Goal: Transaction & Acquisition: Purchase product/service

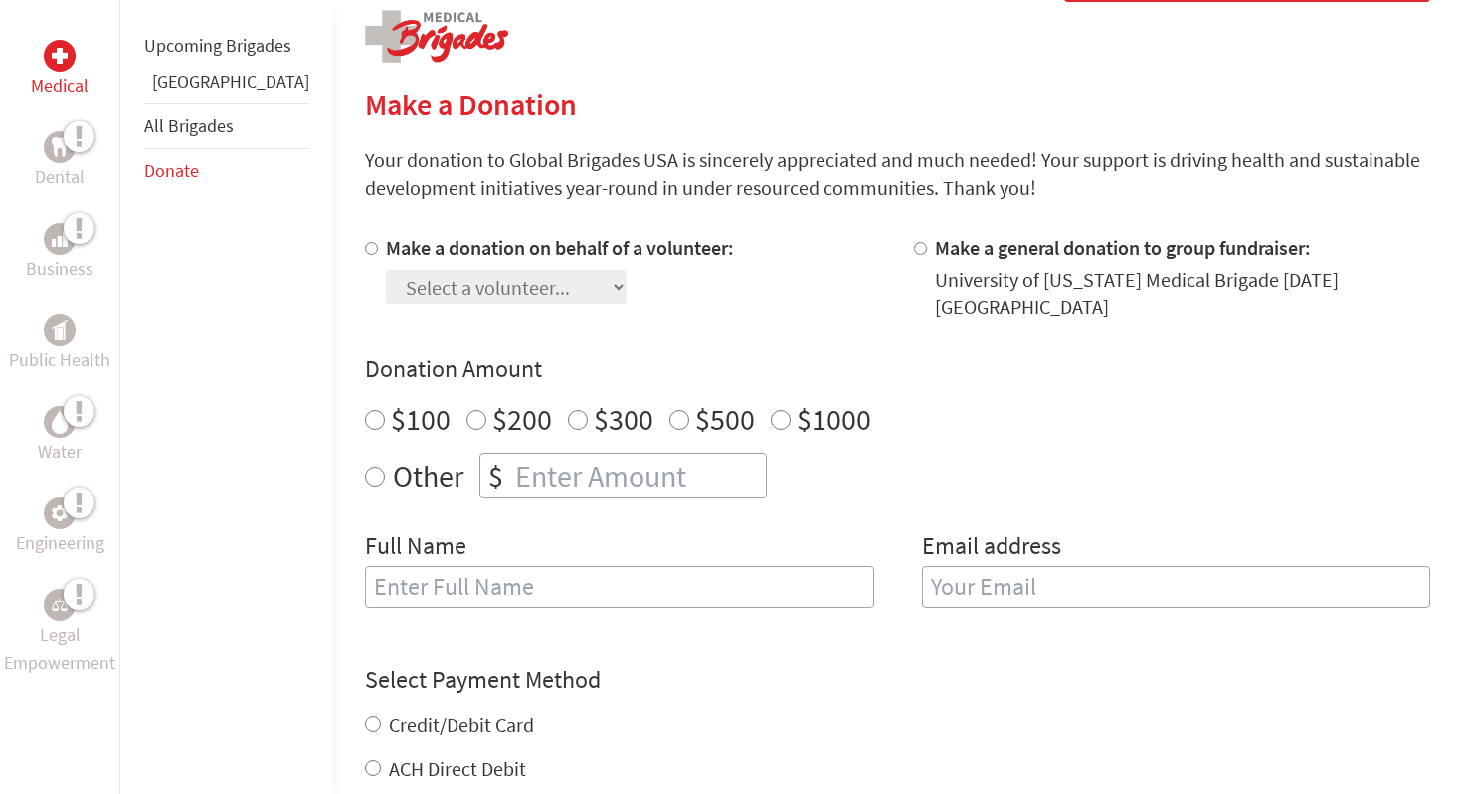
scroll to position [391, 0]
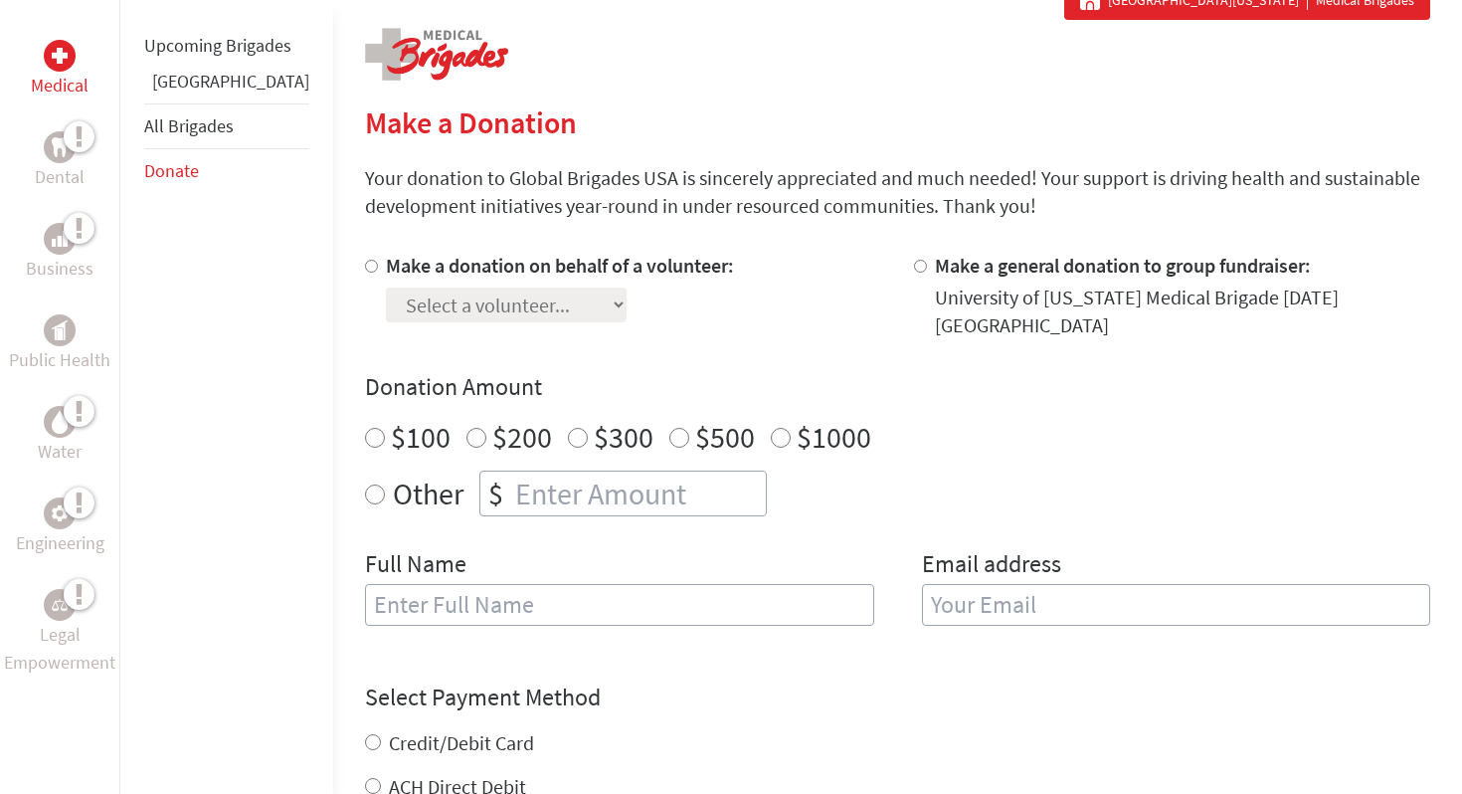
click at [365, 268] on input "Make a donation on behalf of a volunteer:" at bounding box center [371, 266] width 13 height 13
radio input "true"
click at [531, 307] on select "Select a volunteer... [PERSON_NAME] [PERSON_NAME] [PERSON_NAME] [PERSON_NAME] […" at bounding box center [506, 304] width 241 height 35
select select "2165B698-8CC3-11F0-9E6E-42010A400005"
click at [386, 287] on select "Select a volunteer... [PERSON_NAME] [PERSON_NAME] [PERSON_NAME] [PERSON_NAME] […" at bounding box center [506, 304] width 241 height 35
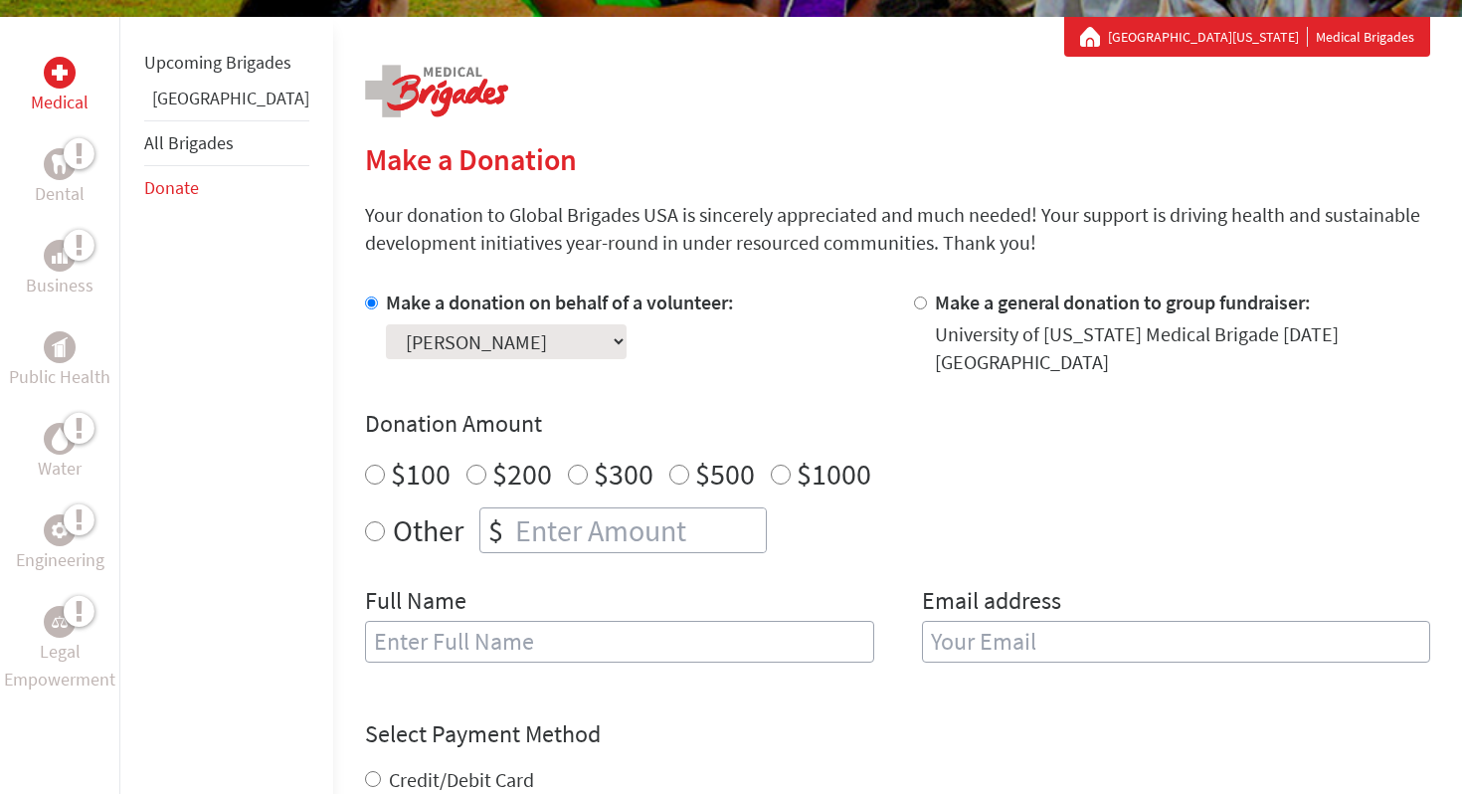
scroll to position [351, 0]
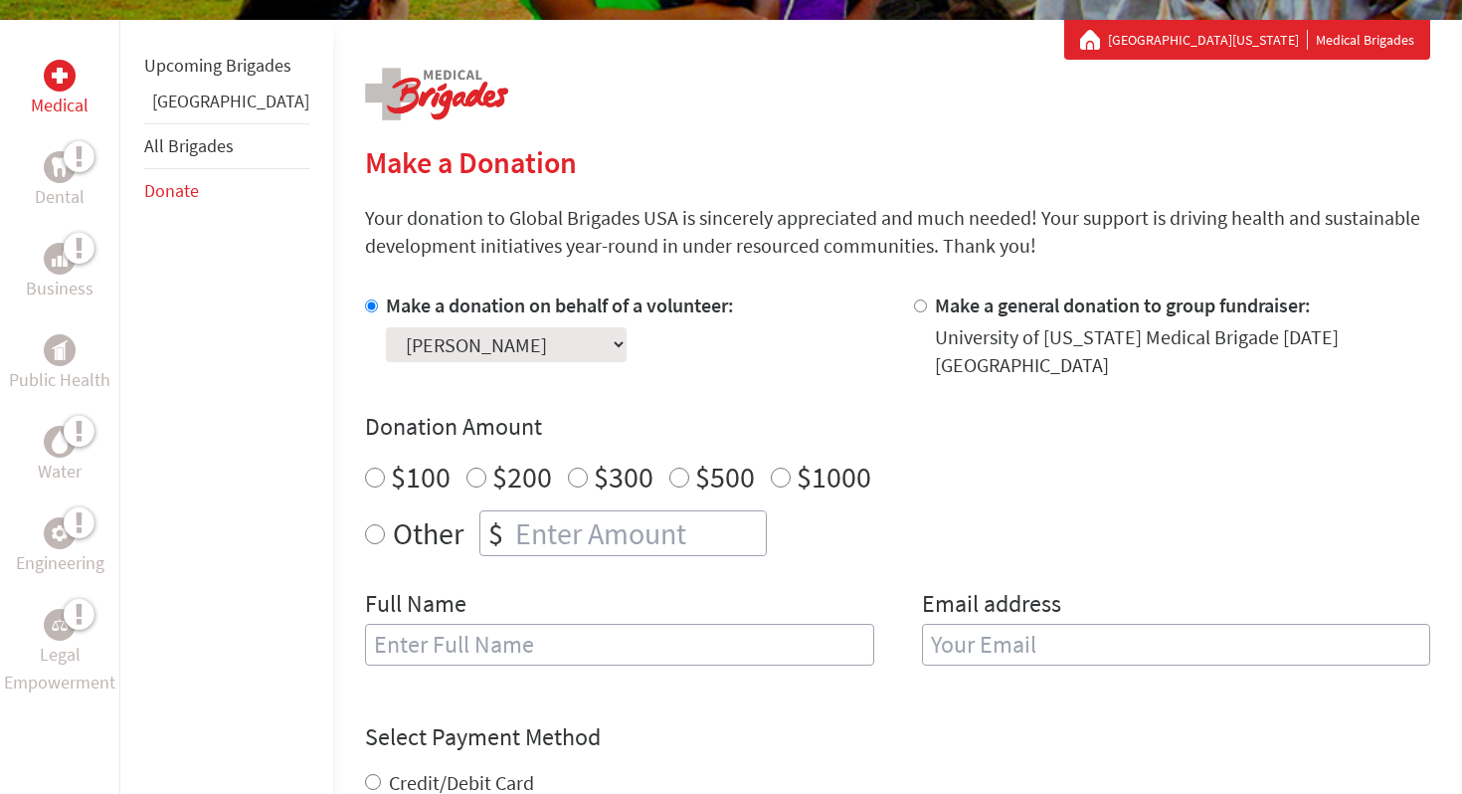
click at [631, 232] on p "Your donation to Global Brigades USA is sincerely appreciated and much needed! …" at bounding box center [897, 232] width 1065 height 56
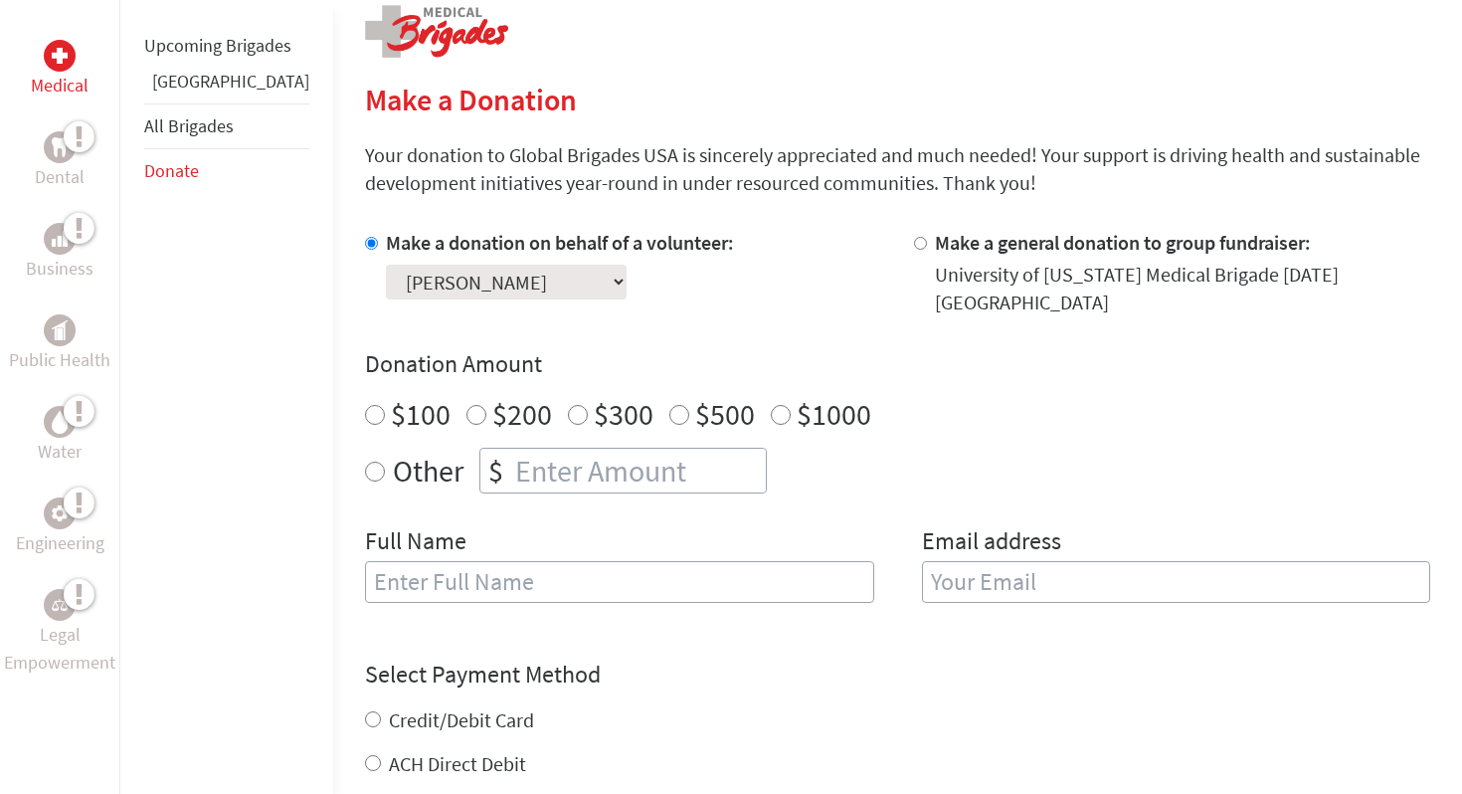
scroll to position [287, 0]
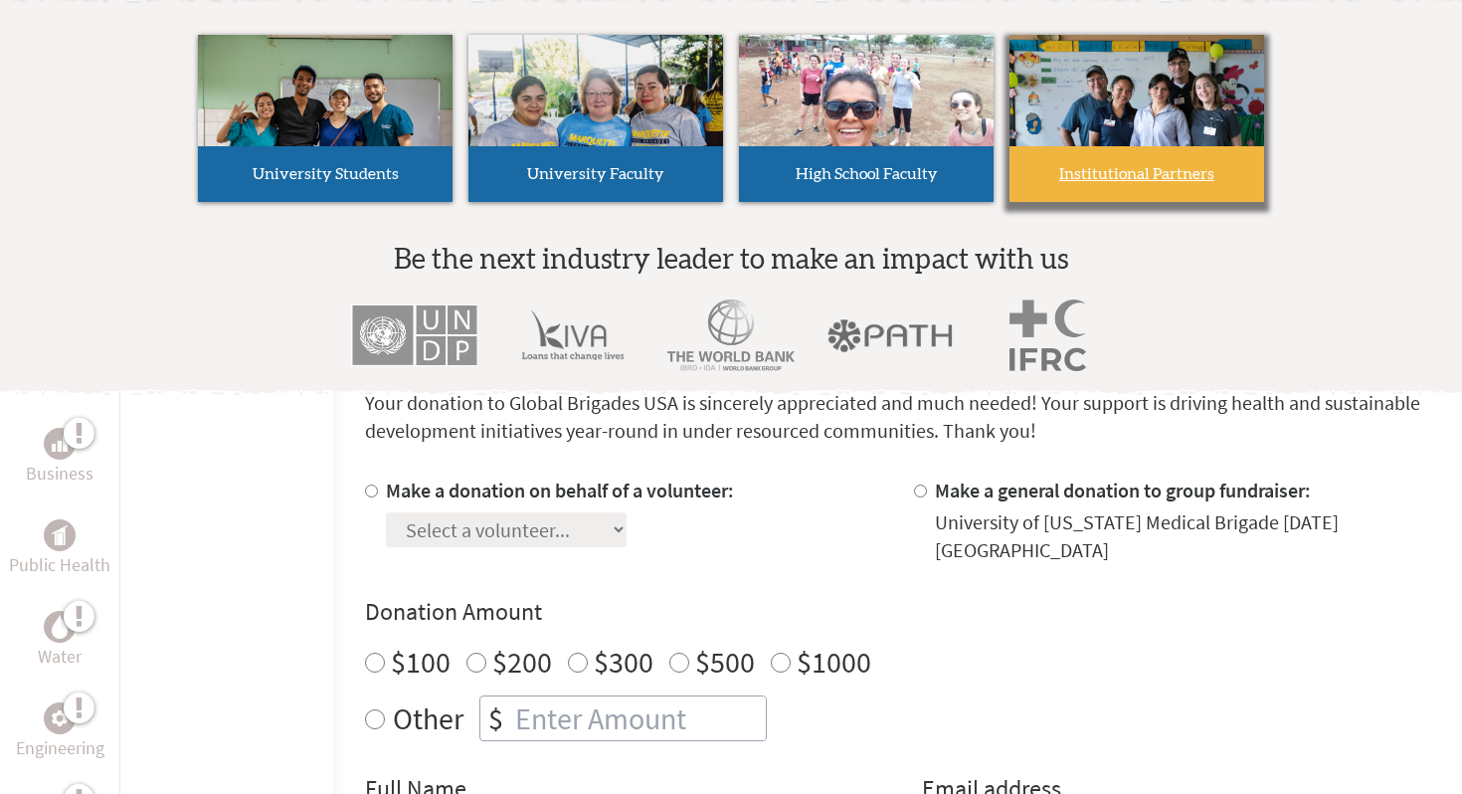
scroll to position [174, 0]
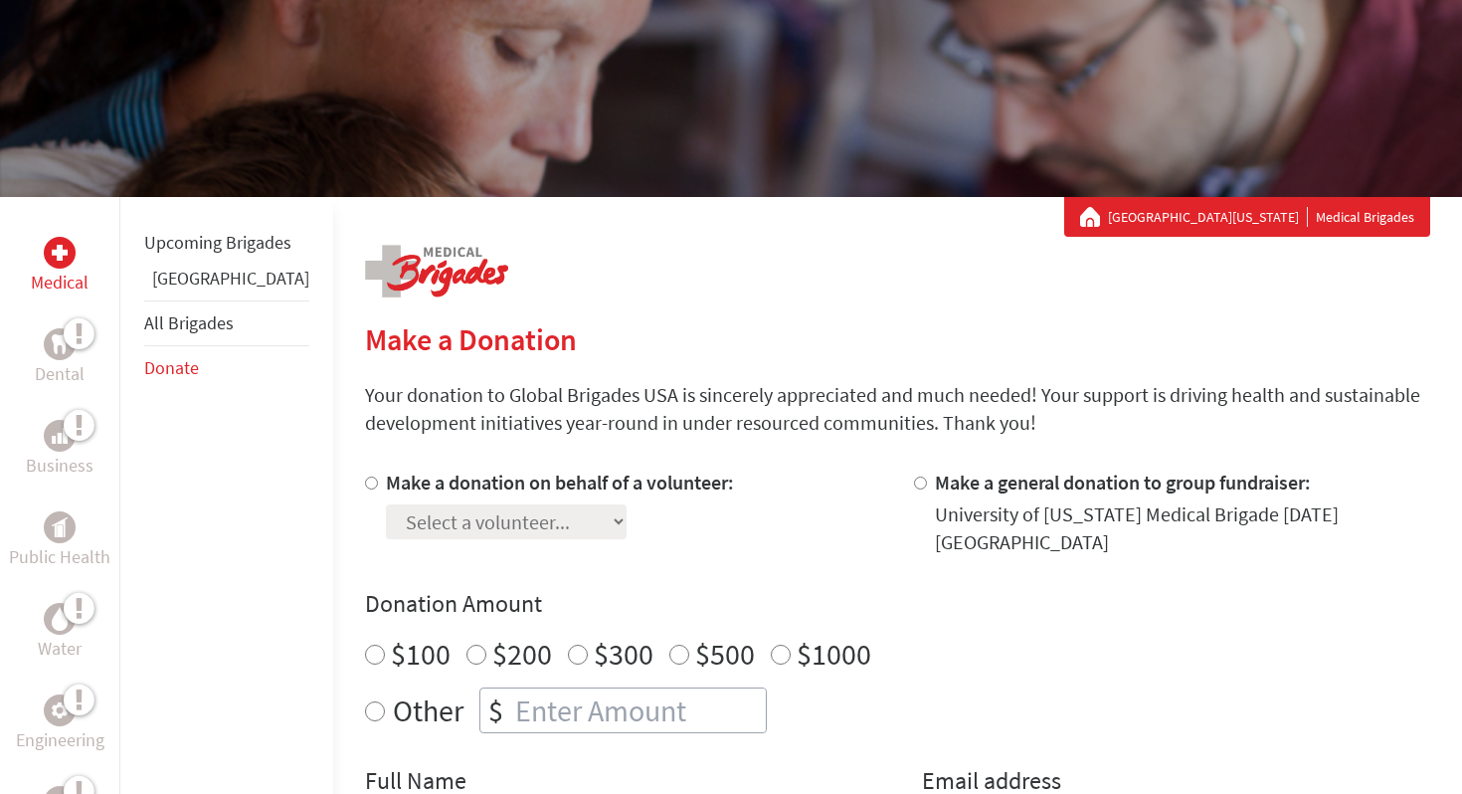
click at [729, 581] on div "Make a donation on behalf of a volunteer: Select a volunteer... Aastha Gandhi A…" at bounding box center [897, 667] width 1065 height 398
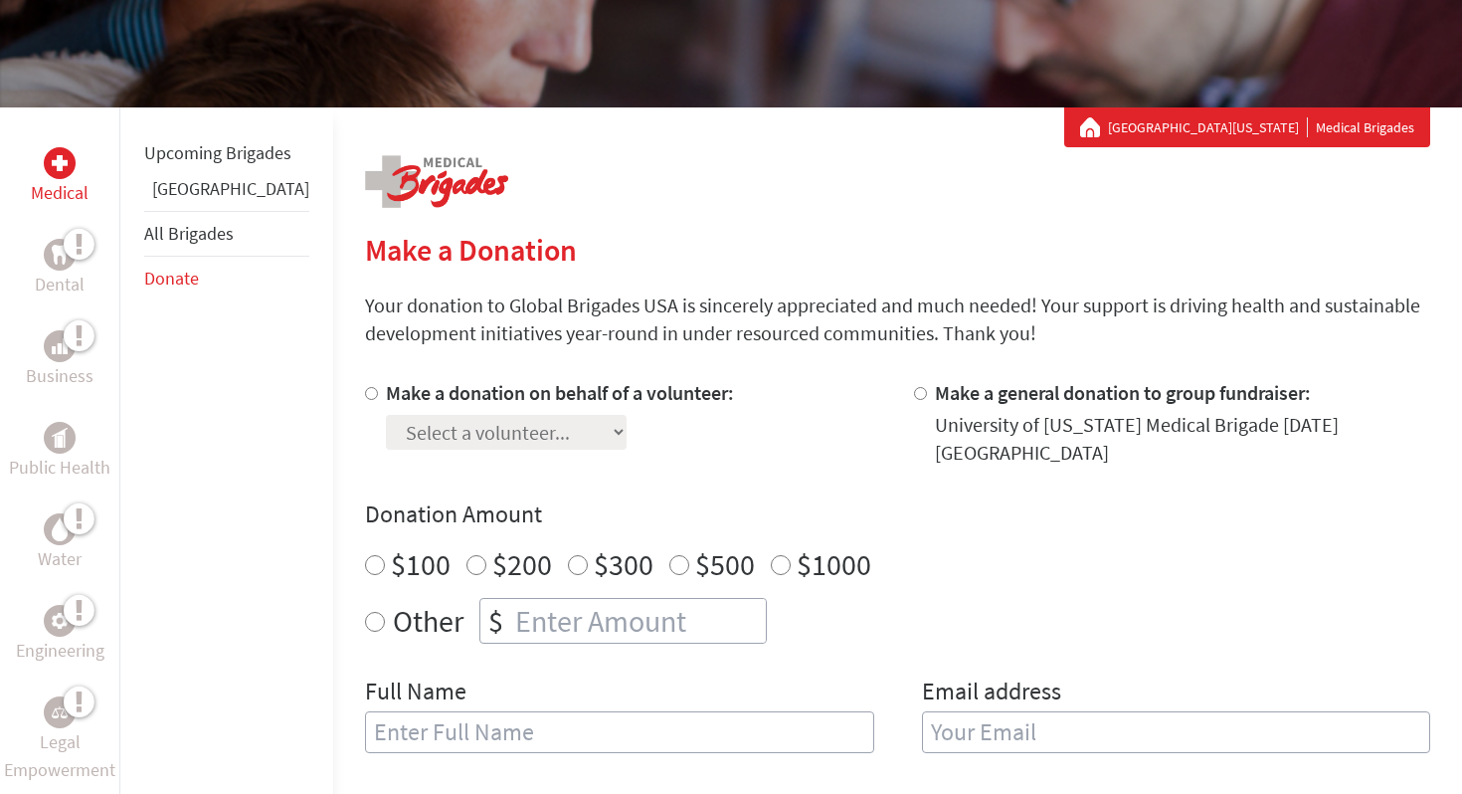
scroll to position [261, 0]
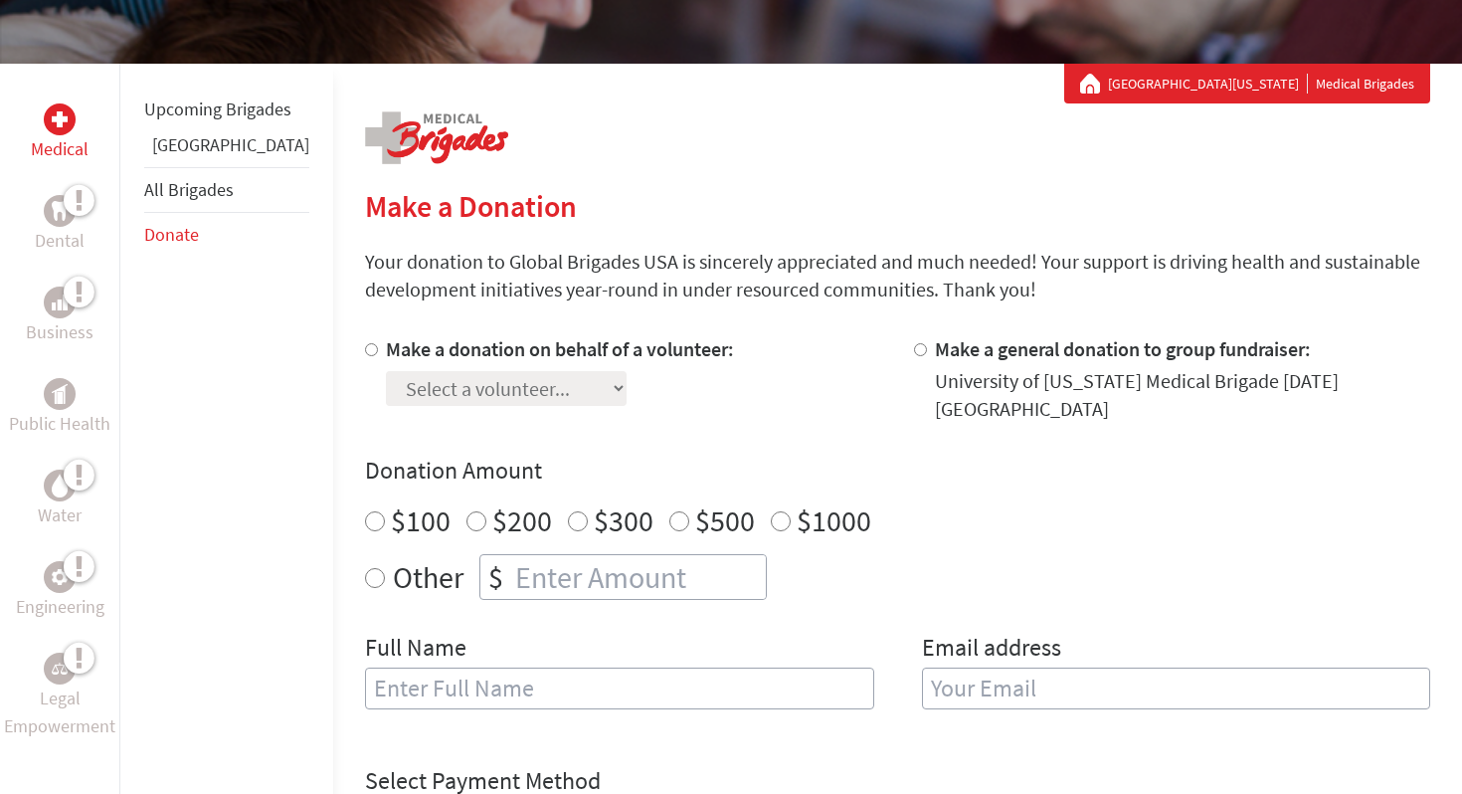
scroll to position [320, 0]
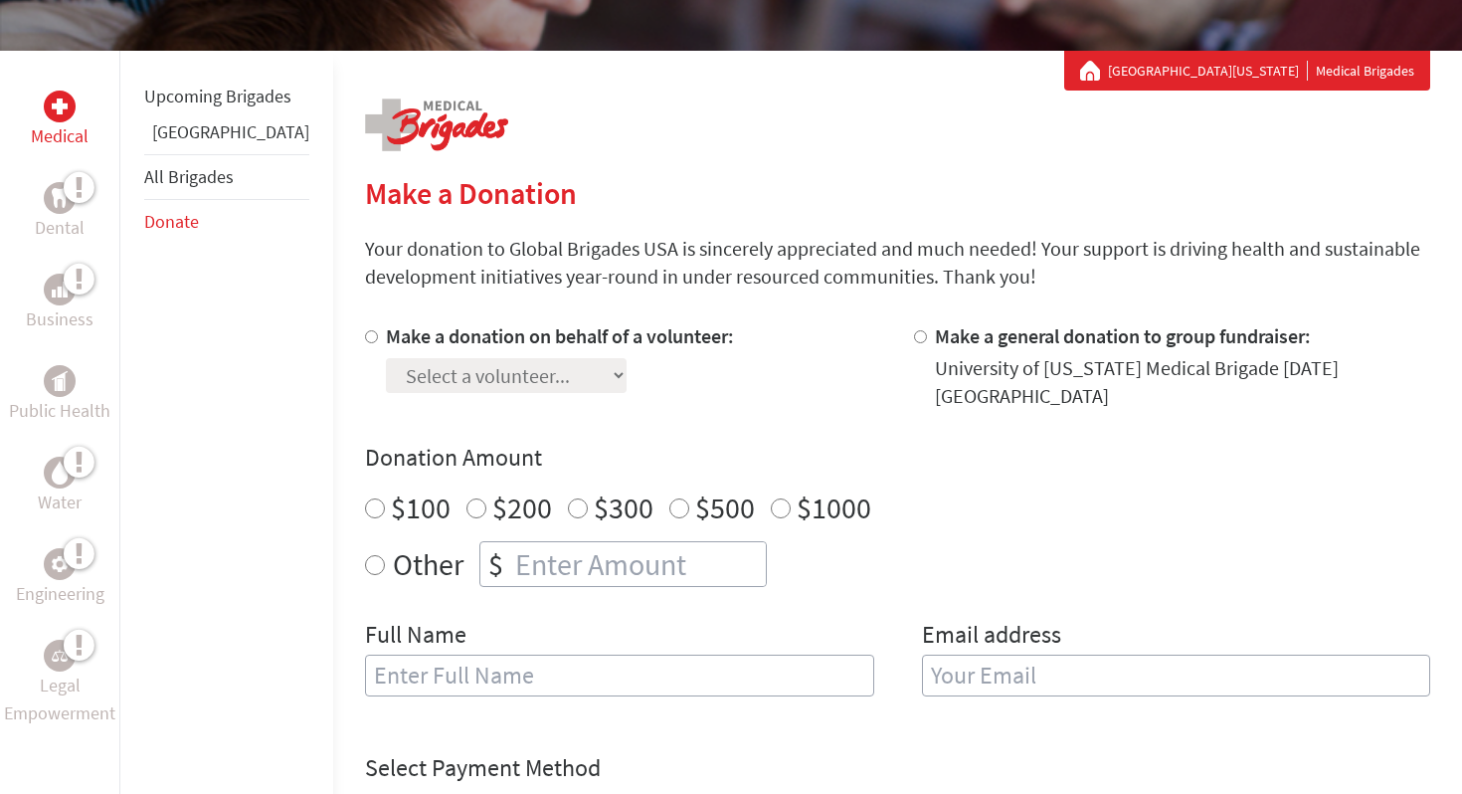
click at [365, 338] on input "Make a donation on behalf of a volunteer:" at bounding box center [371, 336] width 13 height 13
radio input "true"
click at [446, 386] on select "Select a volunteer... [PERSON_NAME] [PERSON_NAME] [PERSON_NAME] [PERSON_NAME] […" at bounding box center [506, 375] width 241 height 35
click at [502, 384] on select "Select a volunteer... [PERSON_NAME] [PERSON_NAME] [PERSON_NAME] [PERSON_NAME] […" at bounding box center [506, 375] width 241 height 35
